Goal: Answer question/provide support: Share knowledge or assist other users

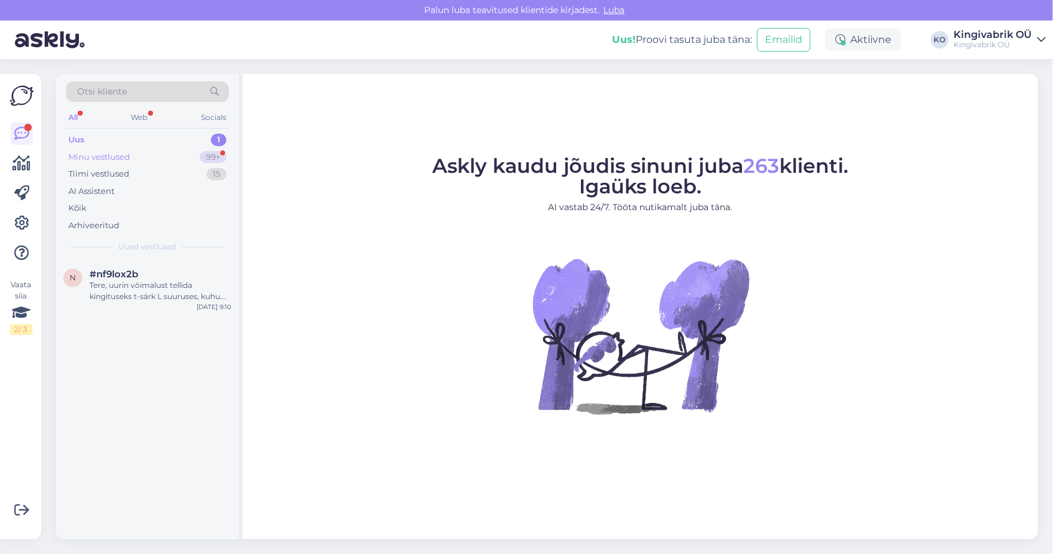
click at [92, 151] on div "Minu vestlused" at bounding box center [99, 157] width 62 height 12
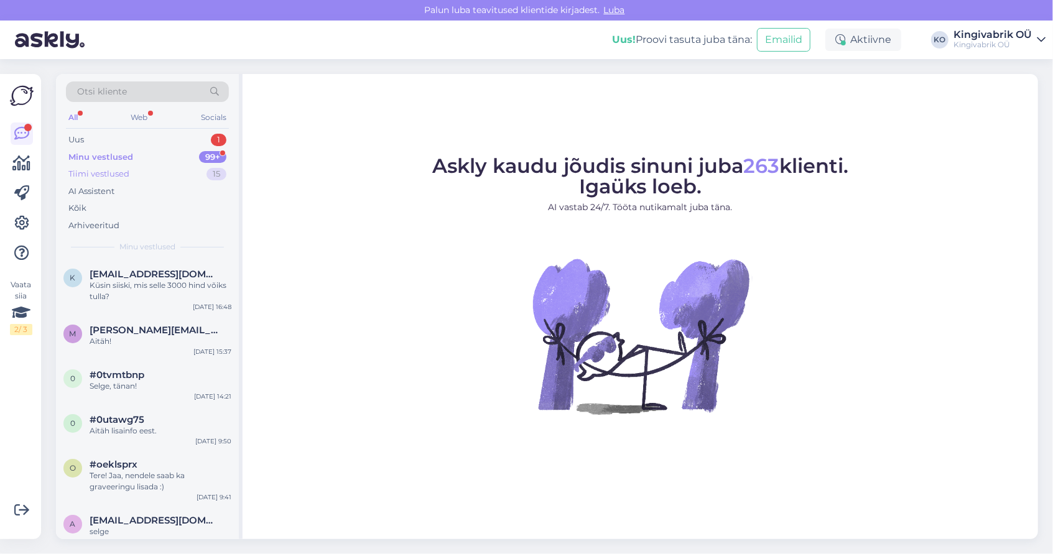
click at [93, 175] on div "Tiimi vestlused" at bounding box center [98, 174] width 61 height 12
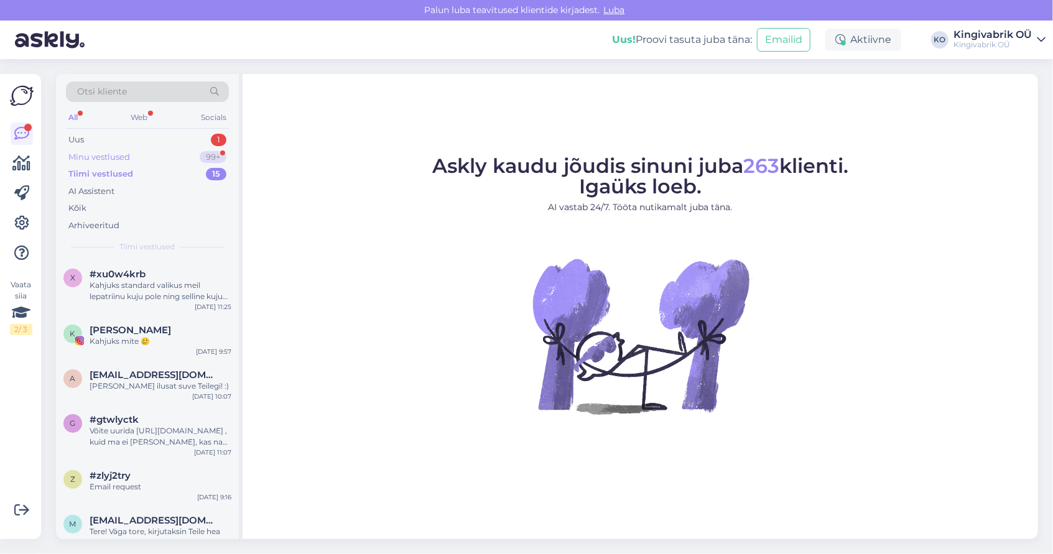
click at [91, 161] on div "Minu vestlused" at bounding box center [99, 157] width 62 height 12
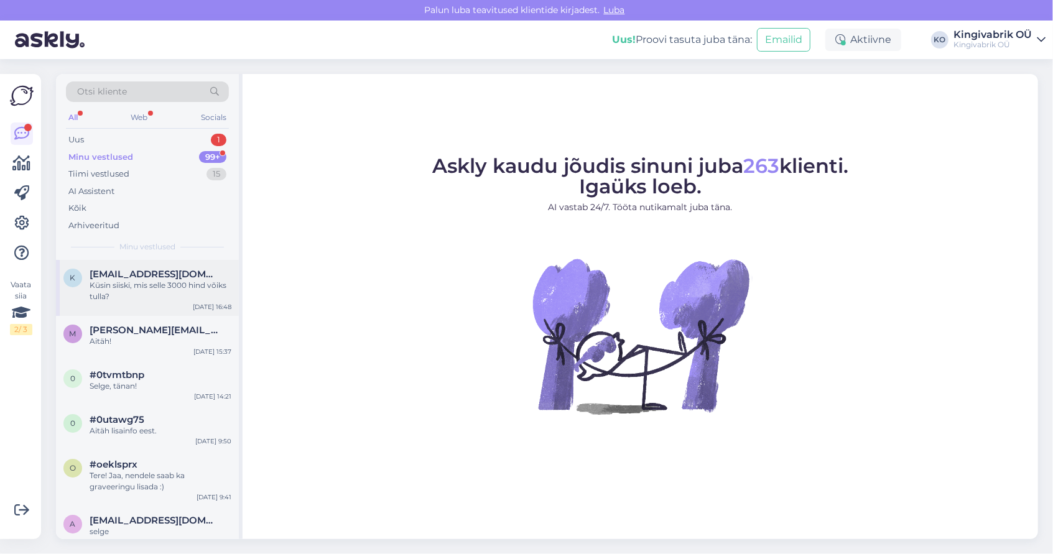
click at [120, 284] on div "Küsin siiski, mis selle 3000 hind võiks tulla?" at bounding box center [161, 291] width 142 height 22
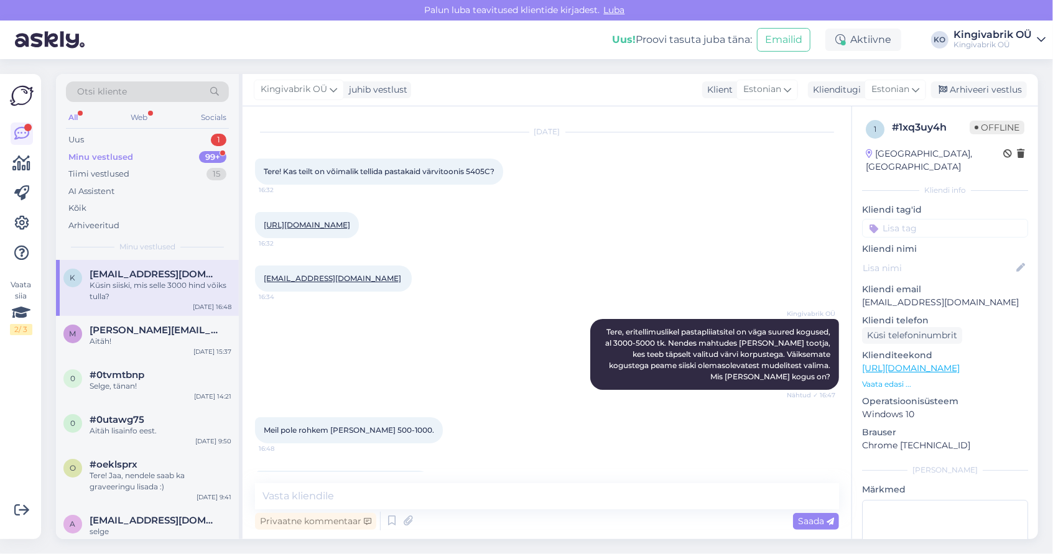
scroll to position [98, 0]
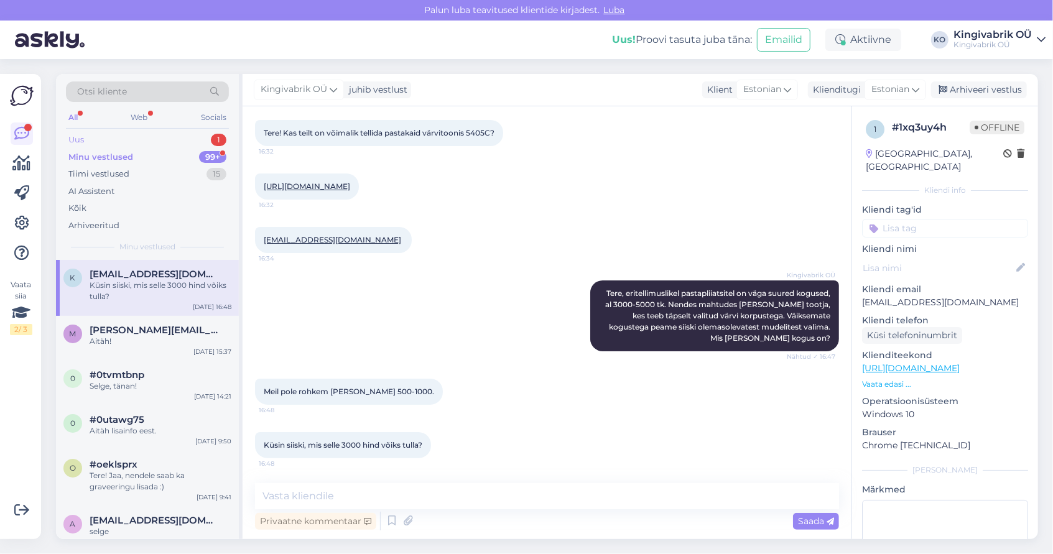
click at [150, 136] on div "Uus 1" at bounding box center [147, 139] width 163 height 17
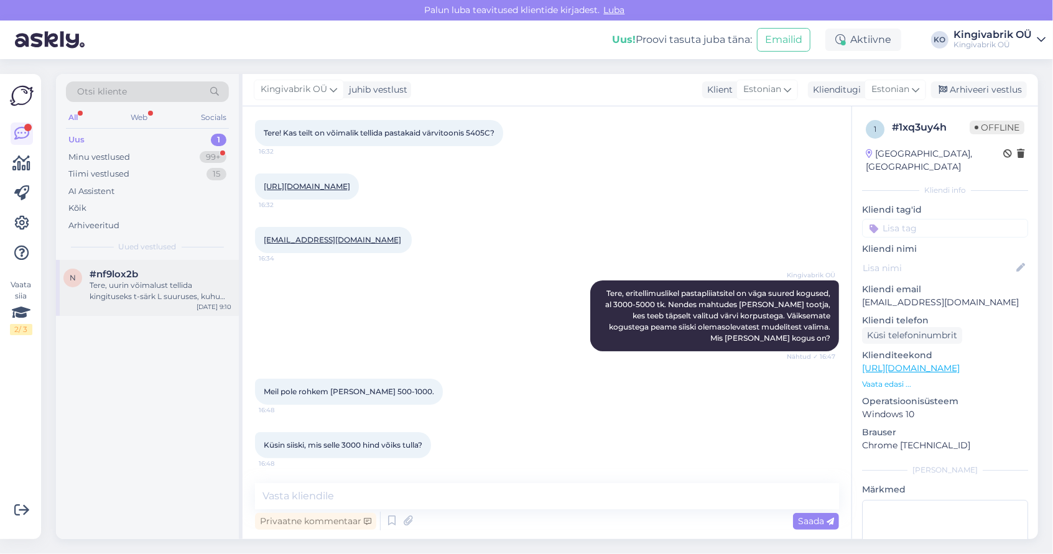
click at [132, 274] on span "#nf9lox2b" at bounding box center [114, 274] width 49 height 11
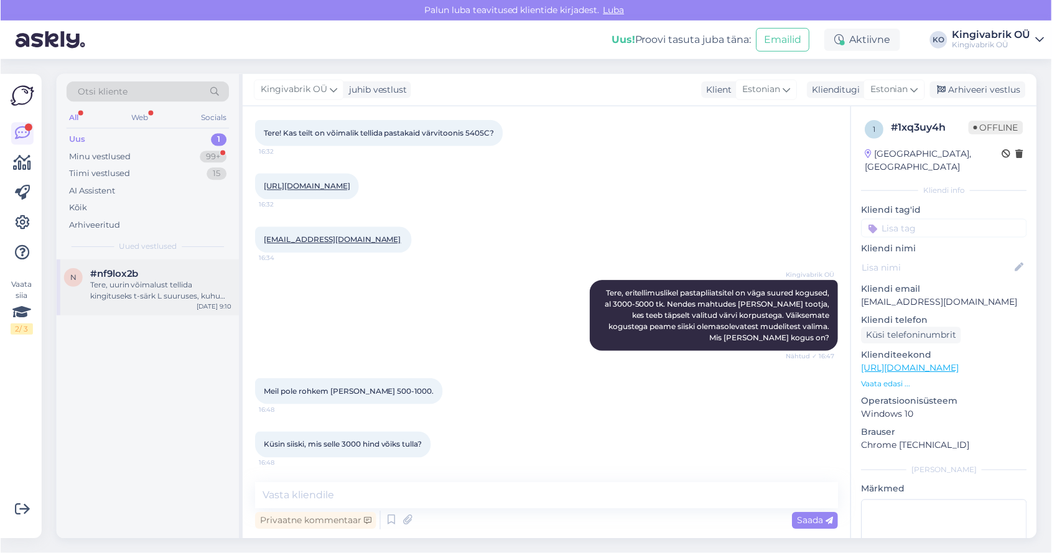
scroll to position [0, 0]
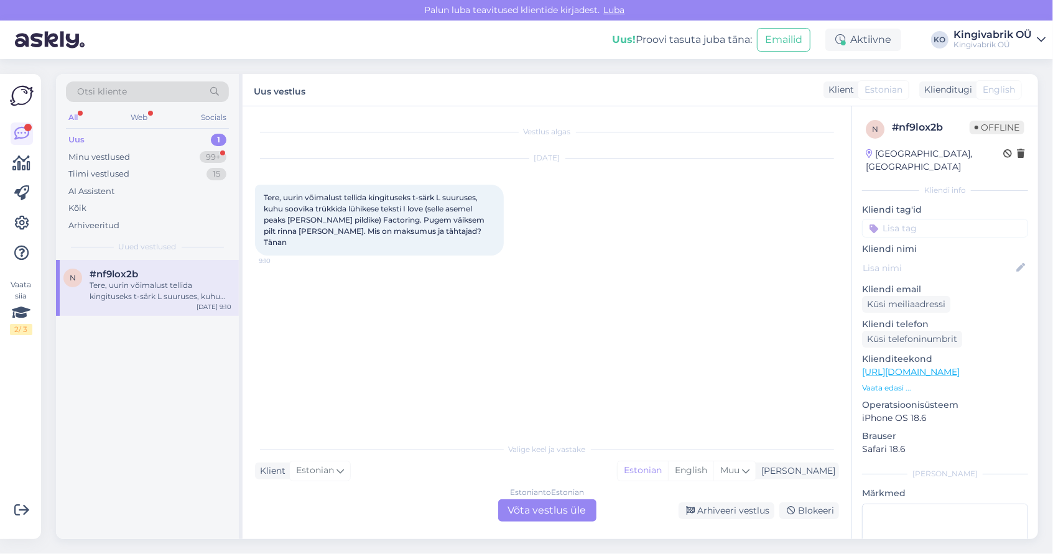
click at [568, 504] on div "Estonian to Estonian Võta vestlus üle" at bounding box center [547, 510] width 98 height 22
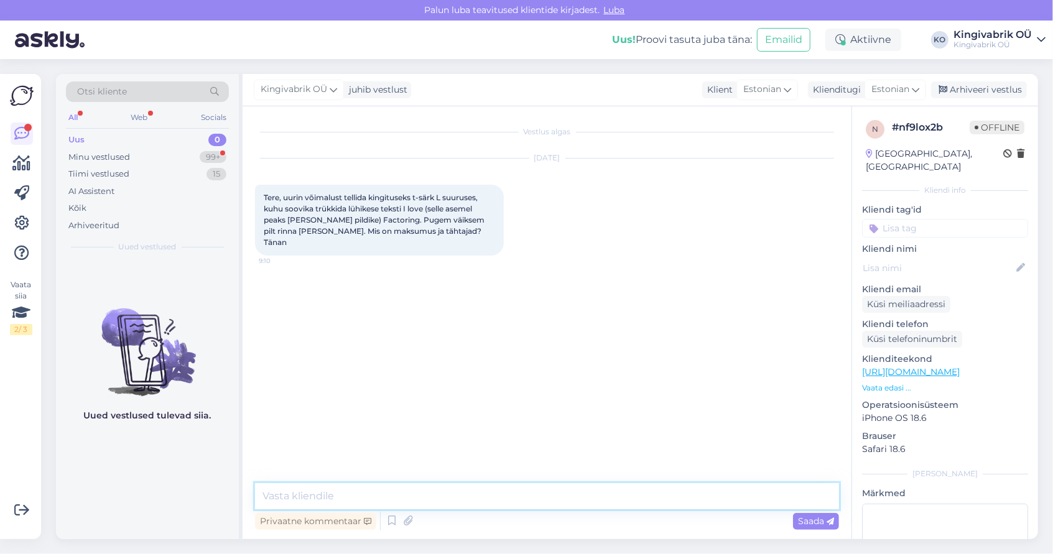
click at [458, 496] on textarea at bounding box center [547, 496] width 584 height 26
type textarea "Tere, meil on T-särkide miinimumkogus 10tk, kas see sobib Teile?"
